Goal: Task Accomplishment & Management: Manage account settings

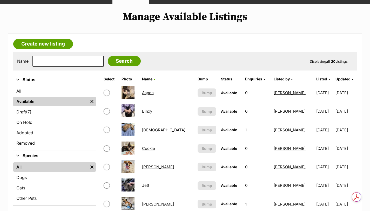
scroll to position [95, 0]
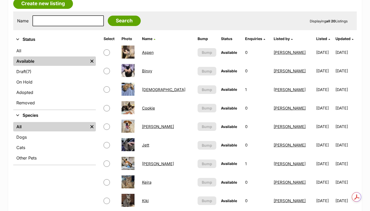
click at [152, 163] on link "[PERSON_NAME]" at bounding box center [158, 163] width 32 height 5
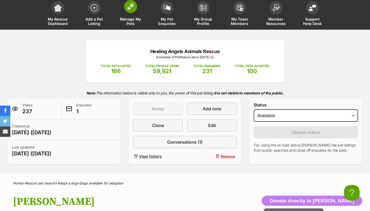
scroll to position [26, 0]
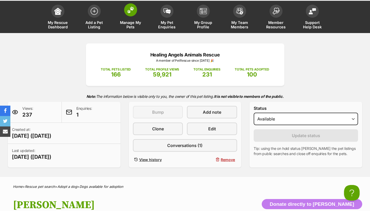
click at [130, 13] on span at bounding box center [130, 9] width 13 height 13
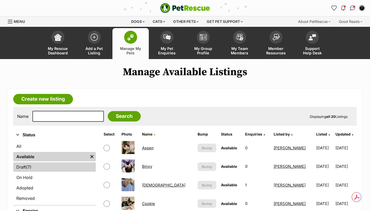
click at [36, 168] on link "Draft (7) Items" at bounding box center [54, 166] width 83 height 9
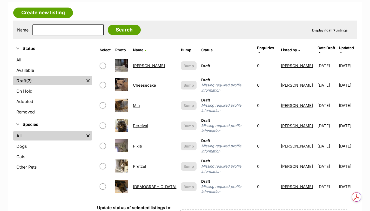
scroll to position [86, 0]
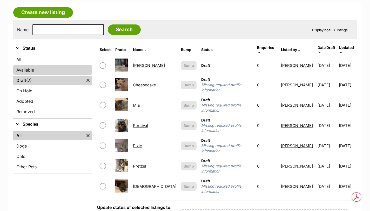
click at [28, 68] on link "Available" at bounding box center [52, 69] width 79 height 9
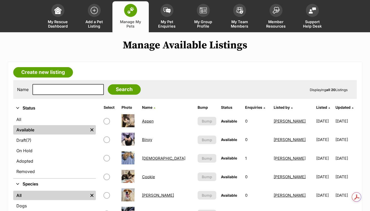
scroll to position [26, 0]
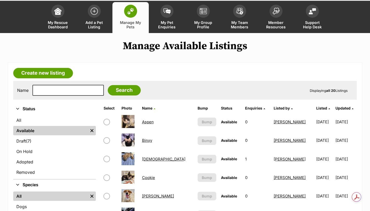
click at [129, 19] on link "Manage My Pets" at bounding box center [130, 17] width 36 height 31
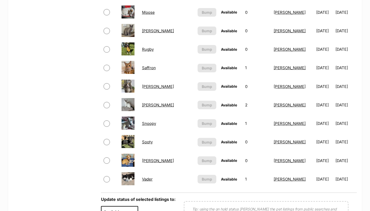
scroll to position [318, 0]
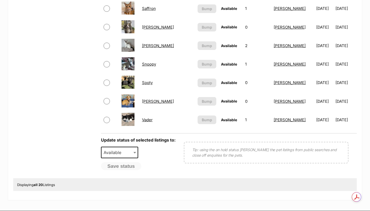
scroll to position [407, 0]
